Goal: Navigation & Orientation: Find specific page/section

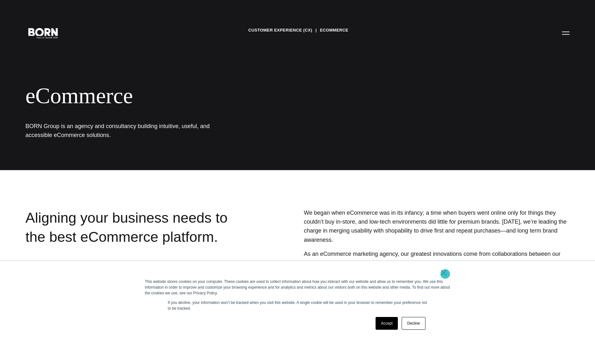
click at [445, 274] on link "×" at bounding box center [444, 273] width 8 height 6
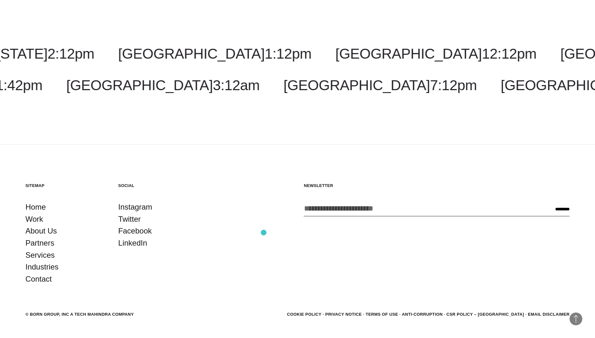
scroll to position [890, 0]
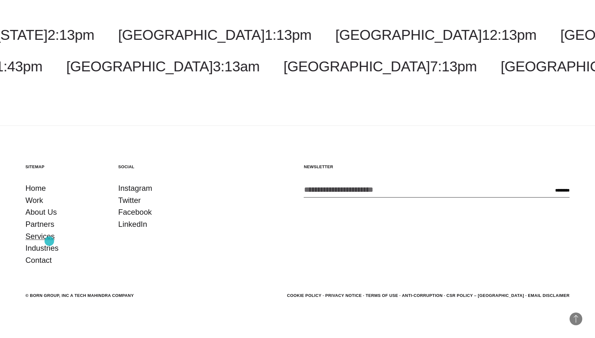
click at [49, 241] on link "Services" at bounding box center [39, 236] width 29 height 12
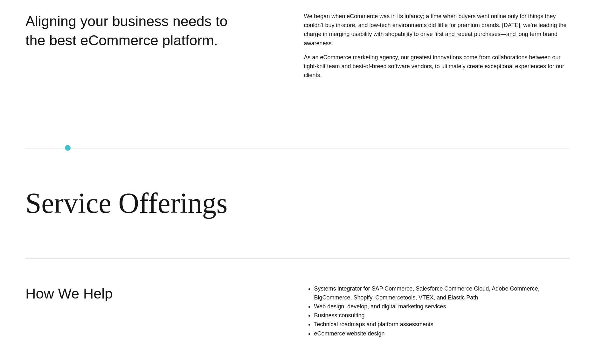
scroll to position [0, 0]
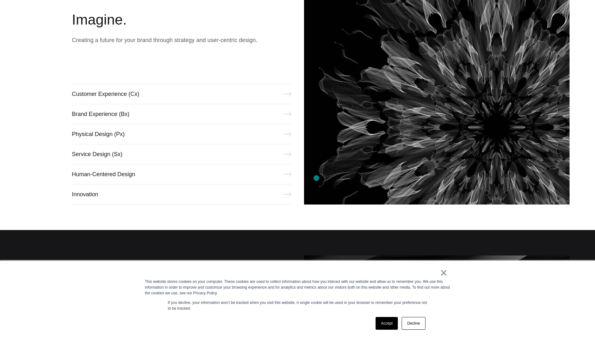
scroll to position [367, 0]
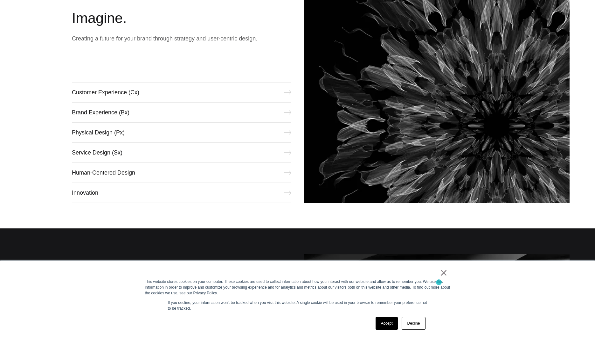
click at [439, 282] on div "This website stores cookies on your computer. These cookies are used to collect…" at bounding box center [297, 286] width 305 height 17
click at [446, 273] on link "×" at bounding box center [444, 273] width 8 height 6
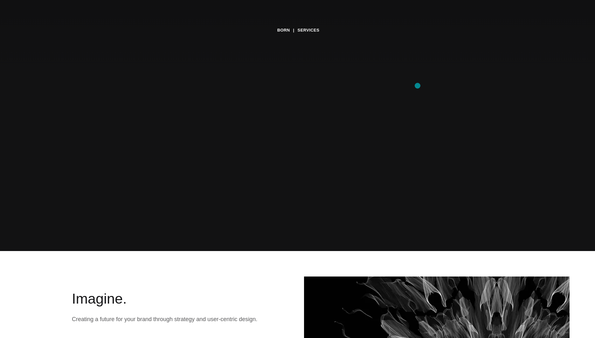
scroll to position [0, 0]
